Goal: Communication & Community: Answer question/provide support

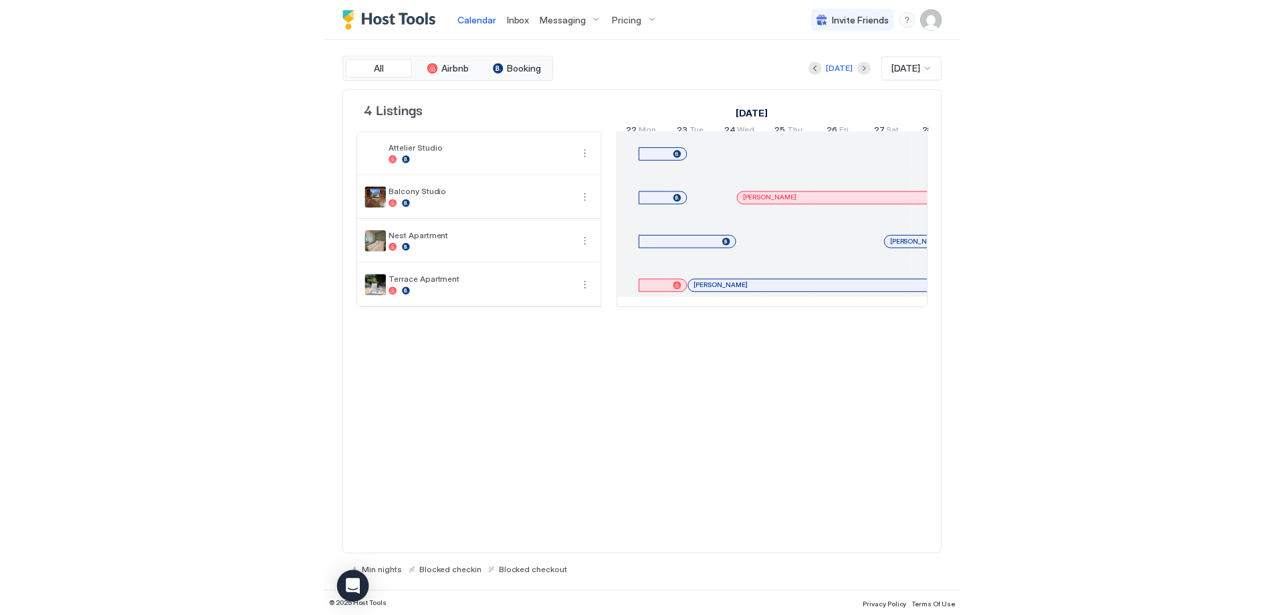
scroll to position [0, 1115]
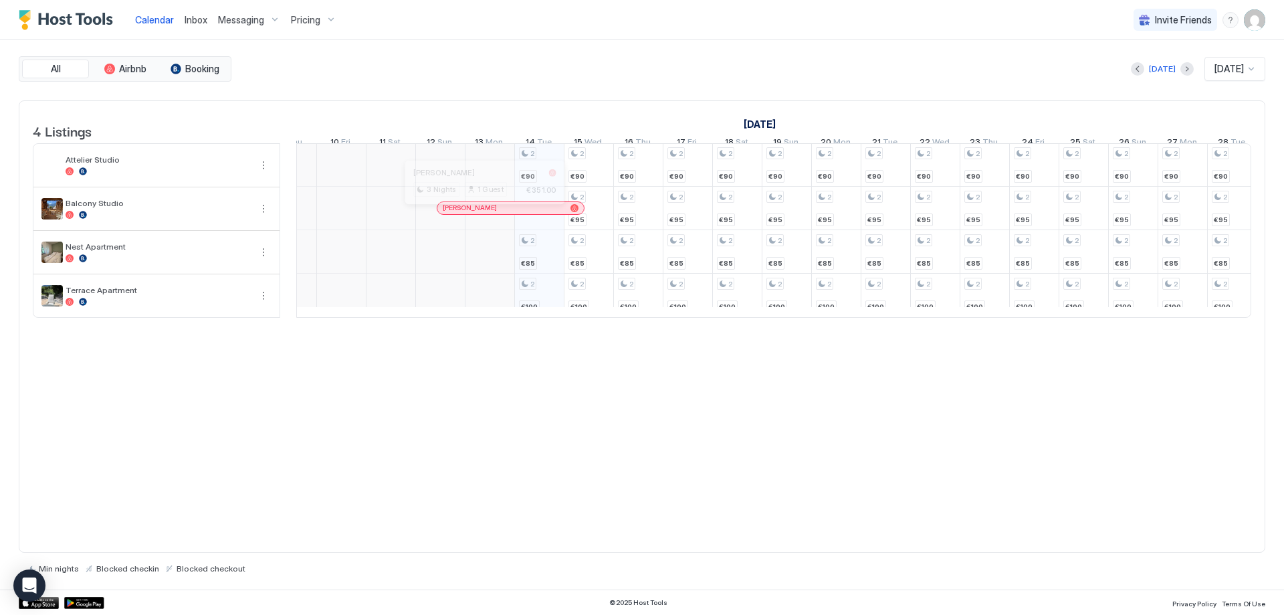
click at [481, 213] on div at bounding box center [480, 208] width 11 height 11
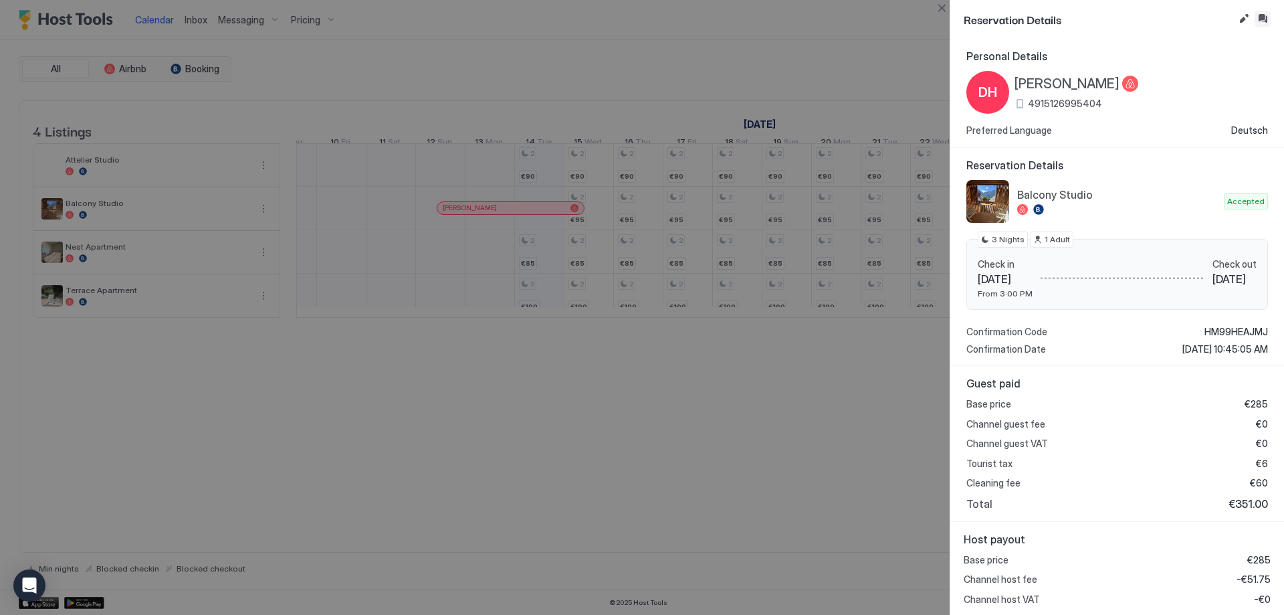
click at [1262, 23] on button "Inbox" at bounding box center [1263, 19] width 16 height 16
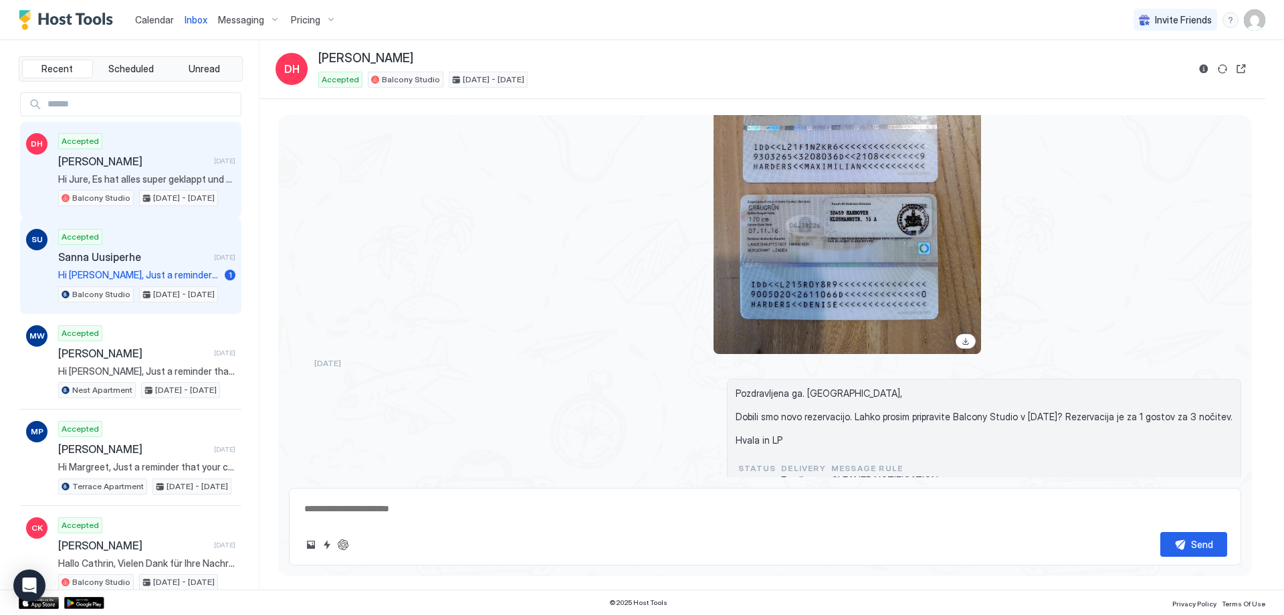
scroll to position [2566, 0]
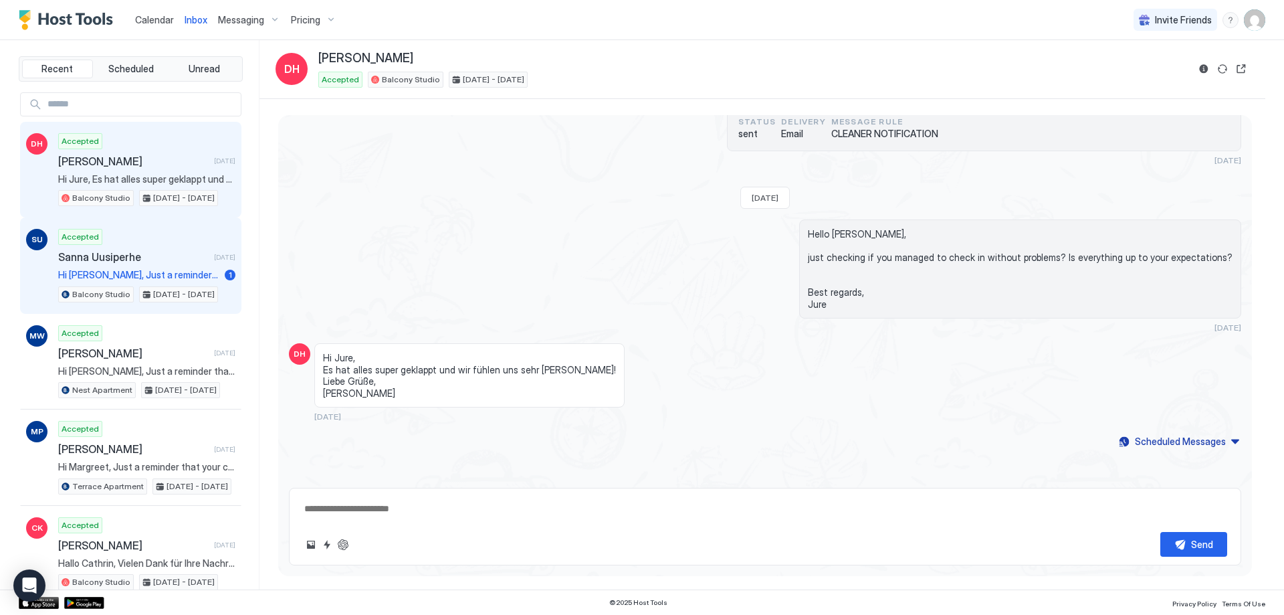
click at [146, 249] on div "Accepted Sanna Uusiperhe [DATE] Hi [PERSON_NAME], Just a reminder that your che…" at bounding box center [146, 266] width 177 height 74
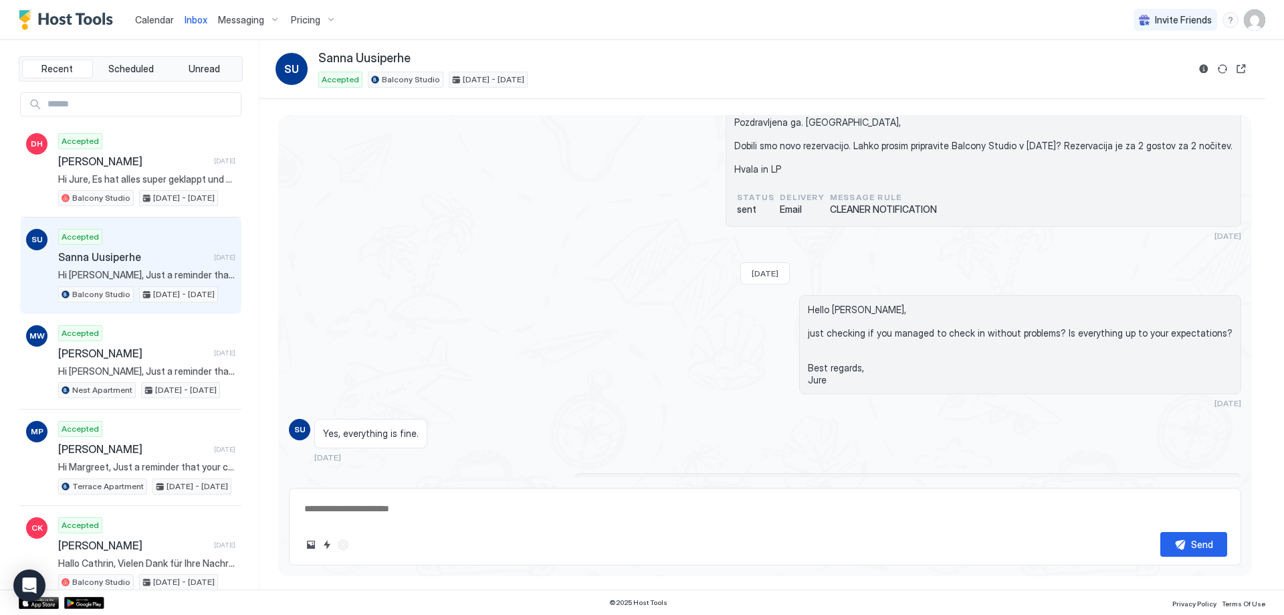
scroll to position [1795, 0]
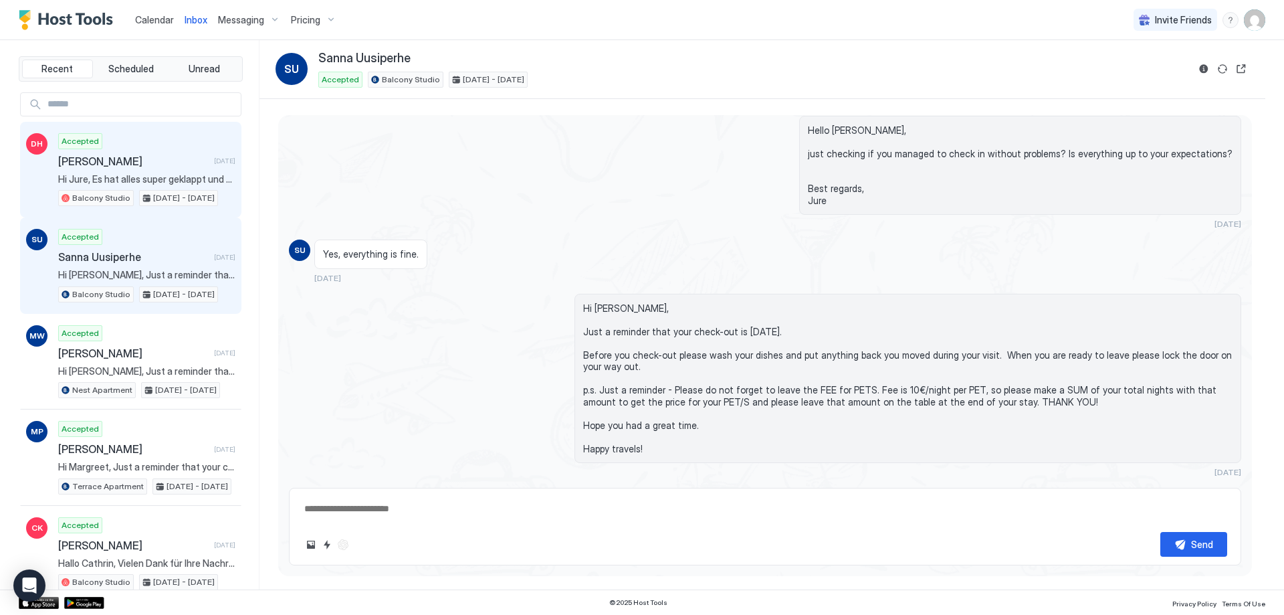
click at [125, 167] on span "[PERSON_NAME]" at bounding box center [133, 160] width 150 height 13
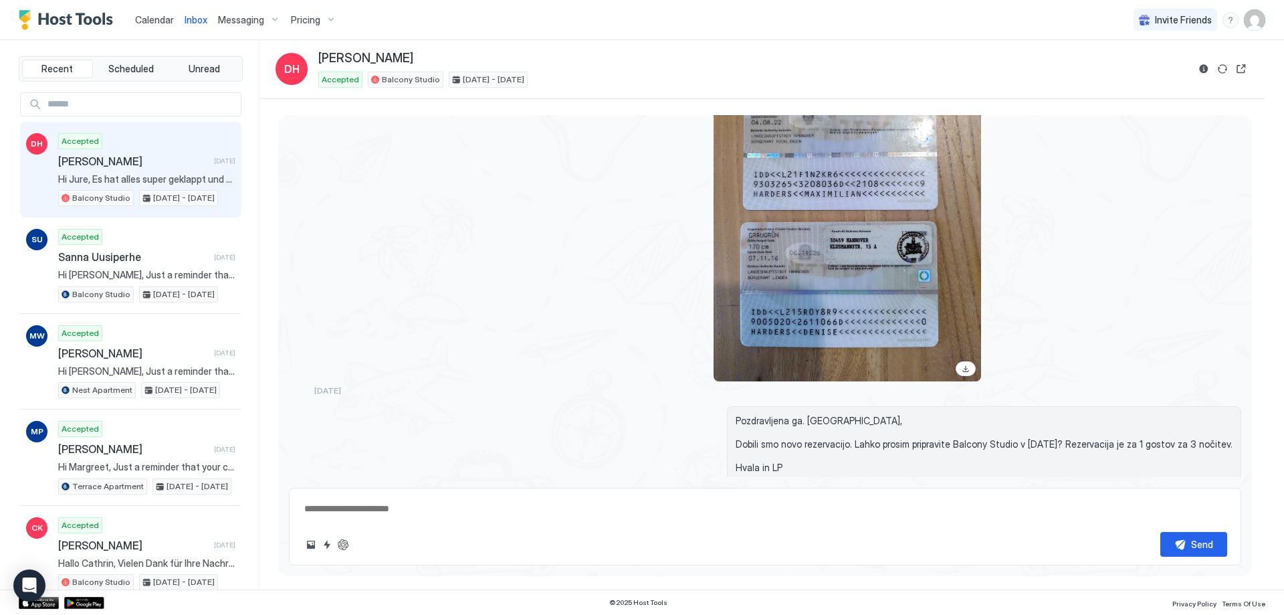
scroll to position [2216, 0]
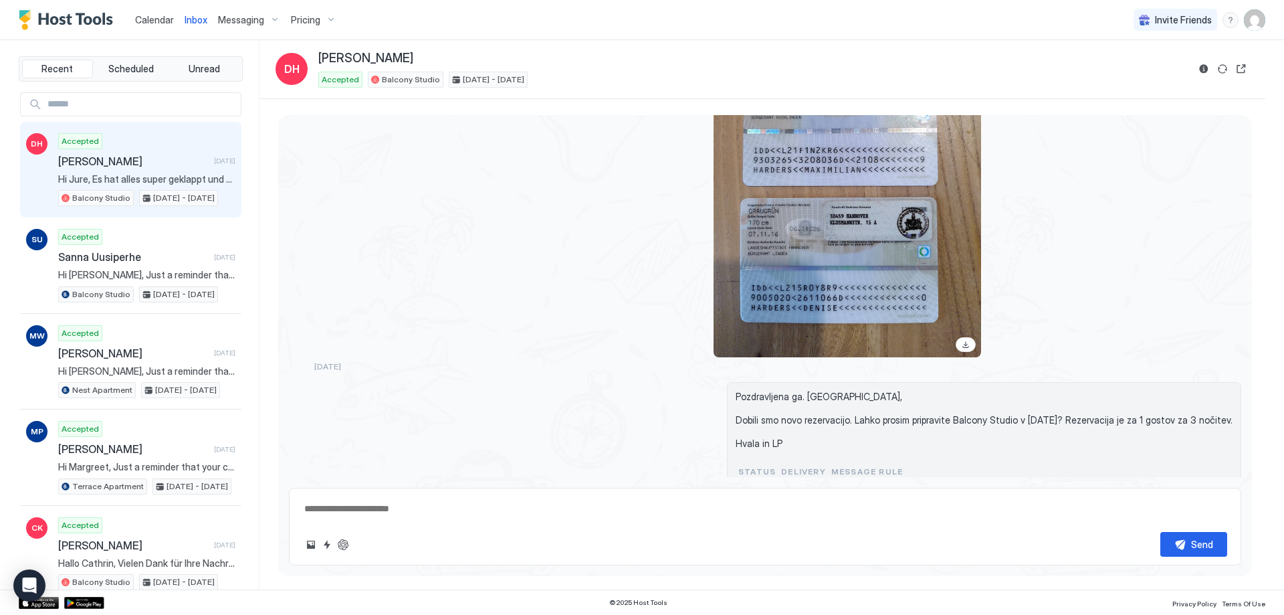
click at [849, 247] on div "View image" at bounding box center [847, 179] width 267 height 356
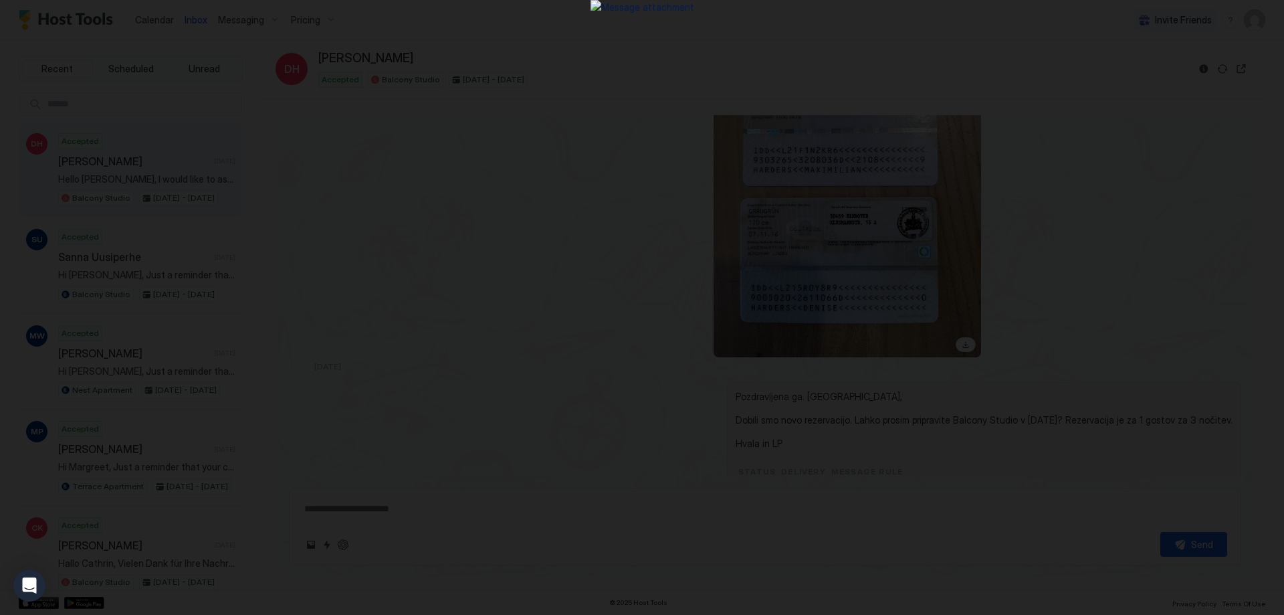
type textarea "*"
click at [1281, 400] on div at bounding box center [642, 307] width 1284 height 615
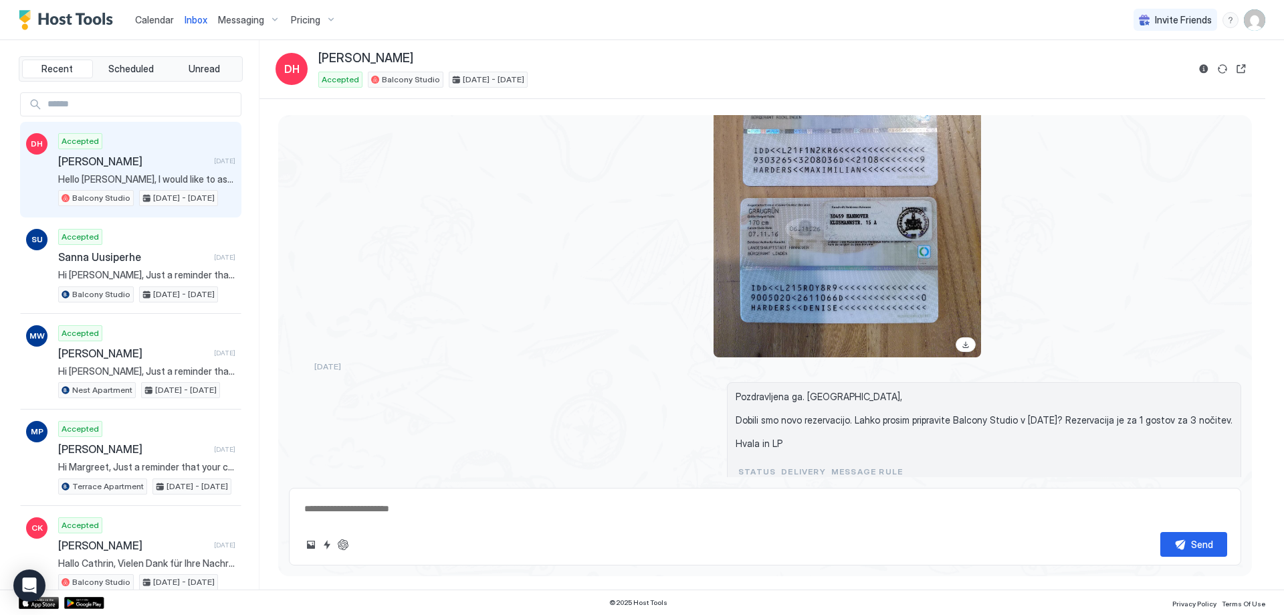
click at [160, 21] on span "Calendar" at bounding box center [154, 19] width 39 height 11
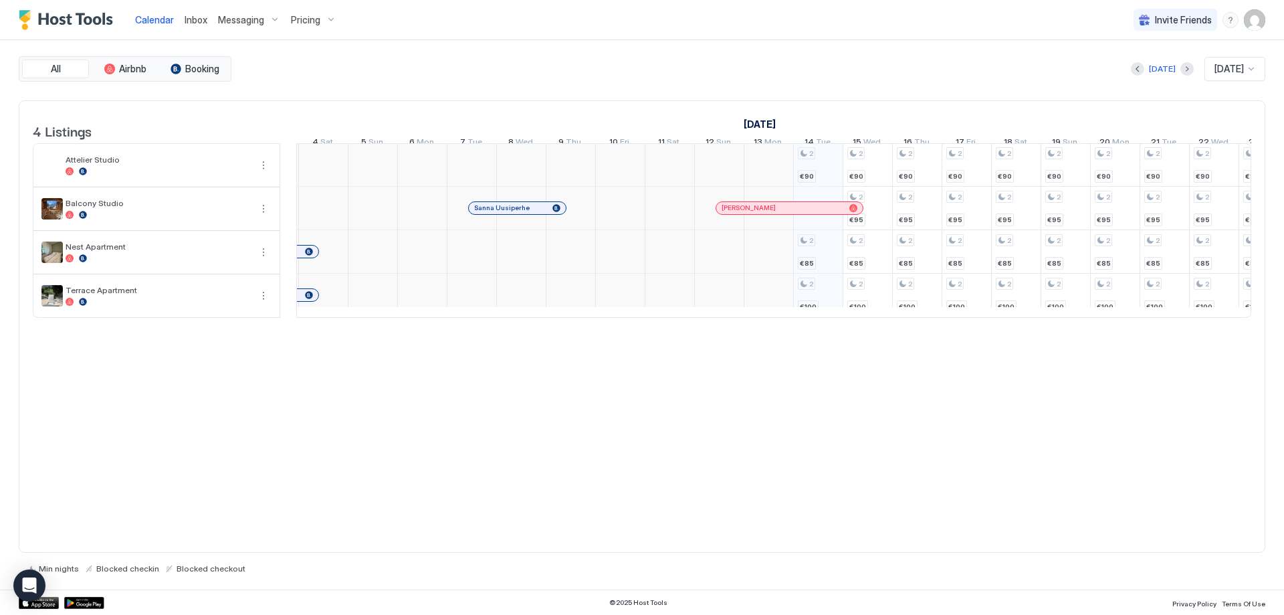
scroll to position [1, 162]
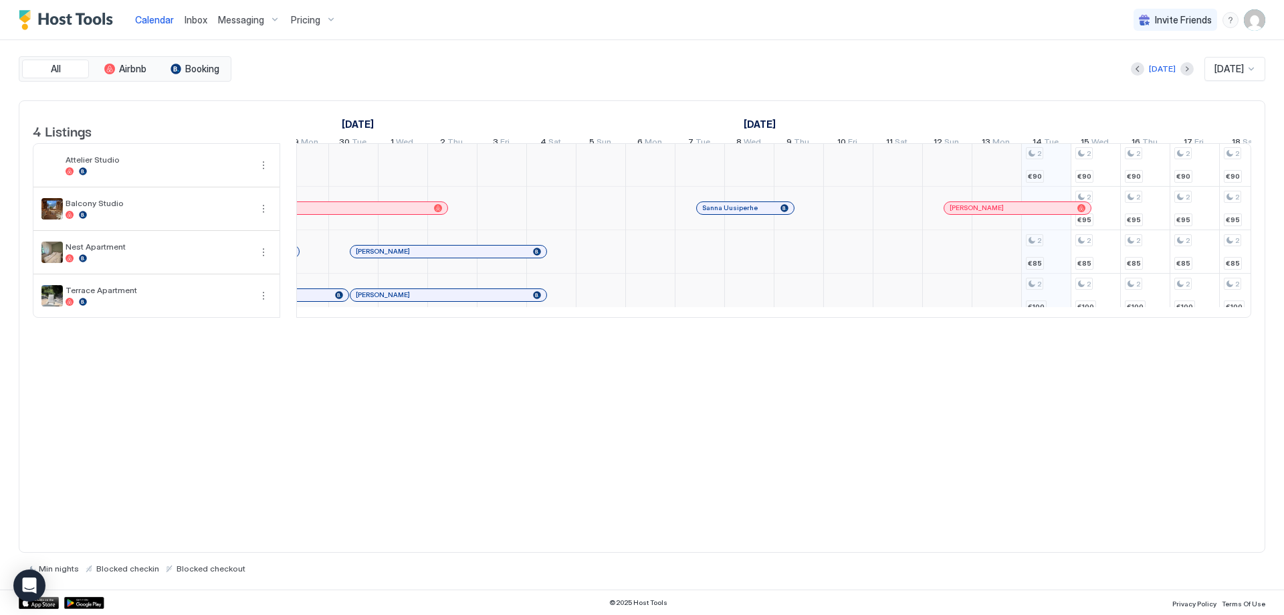
click at [724, 212] on span "Sanna Uusiperhe" at bounding box center [730, 207] width 56 height 9
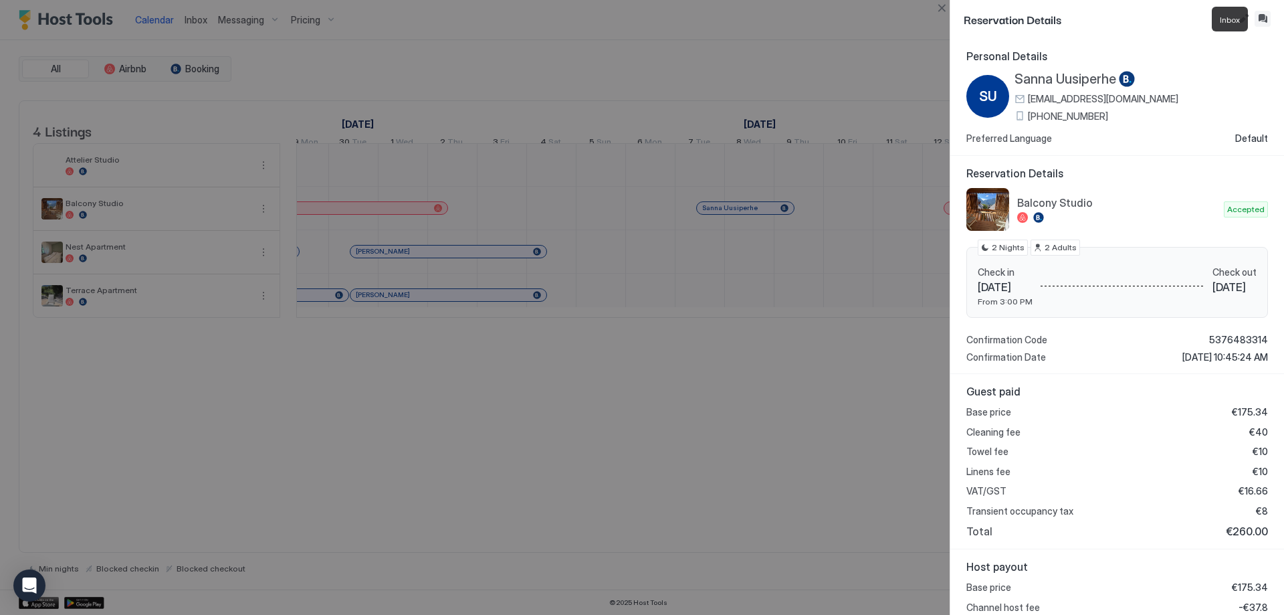
click at [1269, 15] on button "Inbox" at bounding box center [1263, 19] width 16 height 16
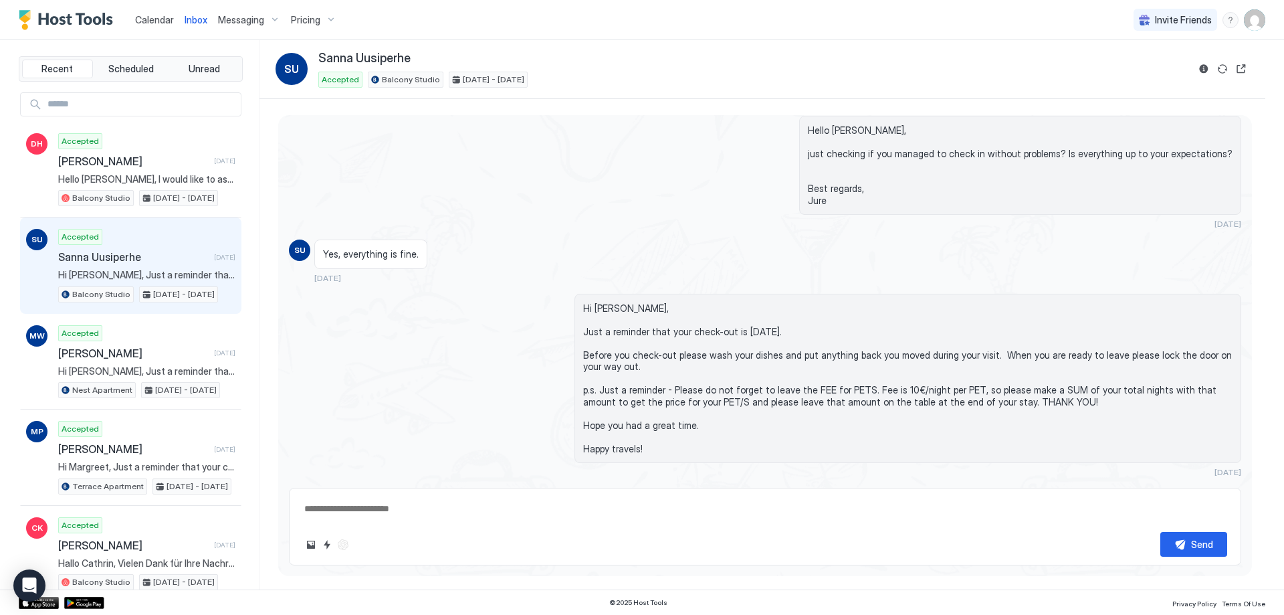
type textarea "*"
